Goal: Information Seeking & Learning: Understand process/instructions

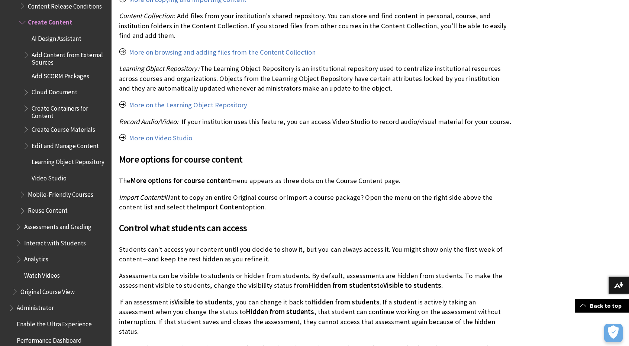
scroll to position [1327, 0]
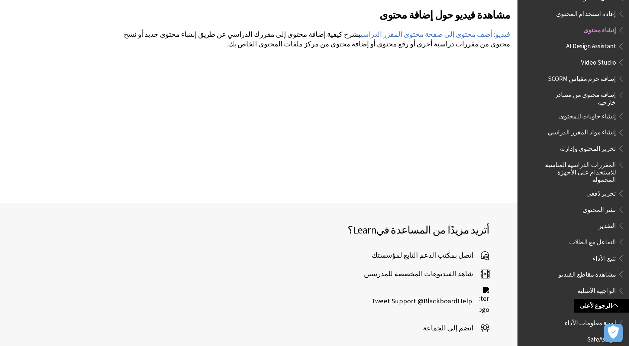
scroll to position [1427, 0]
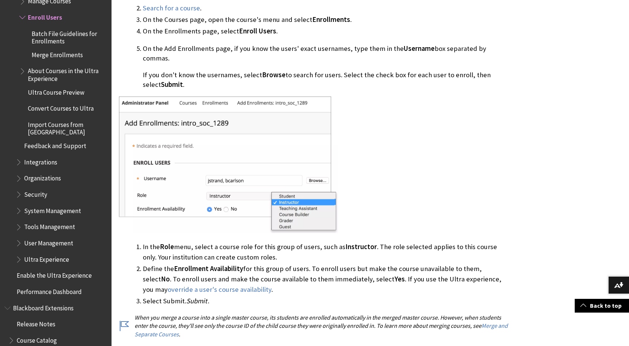
scroll to position [458, 0]
